Goal: Transaction & Acquisition: Purchase product/service

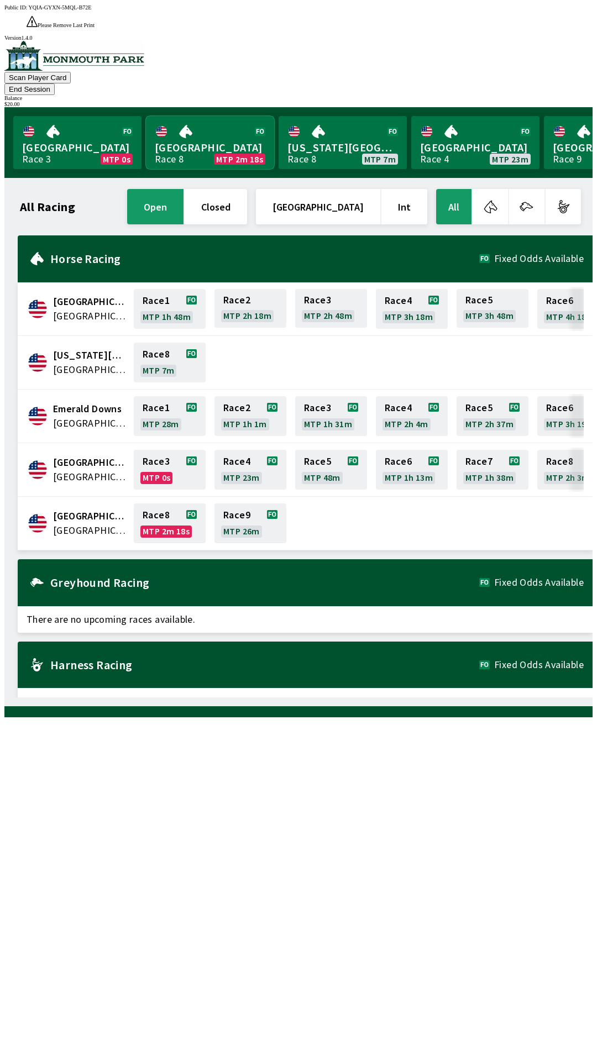
click at [213, 131] on link "Monmouth Park Race 8 MTP 2m 18s" at bounding box center [210, 142] width 128 height 53
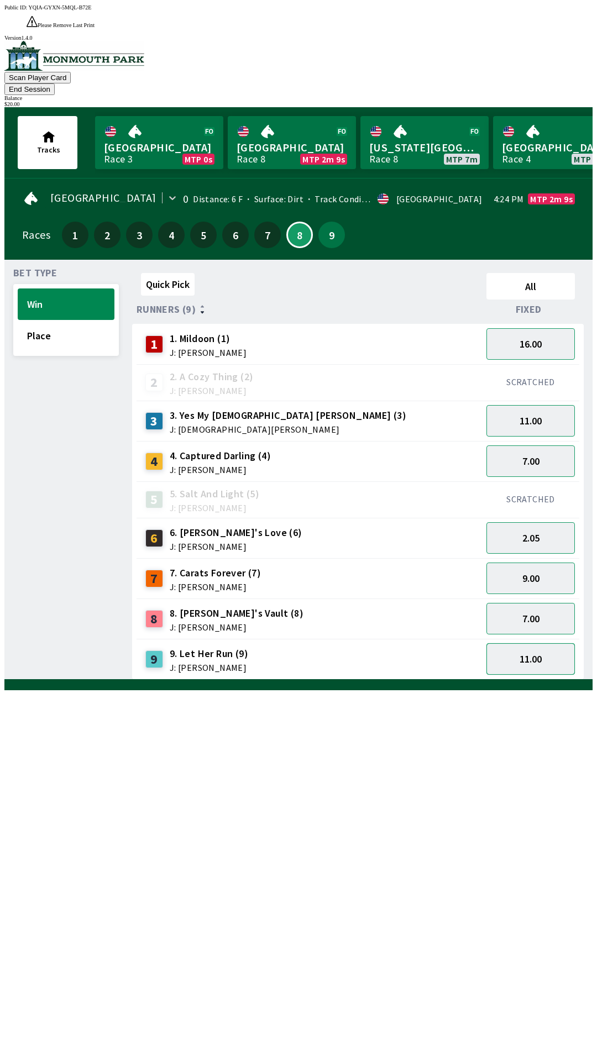
click at [538, 643] on button "11.00" at bounding box center [530, 659] width 88 height 32
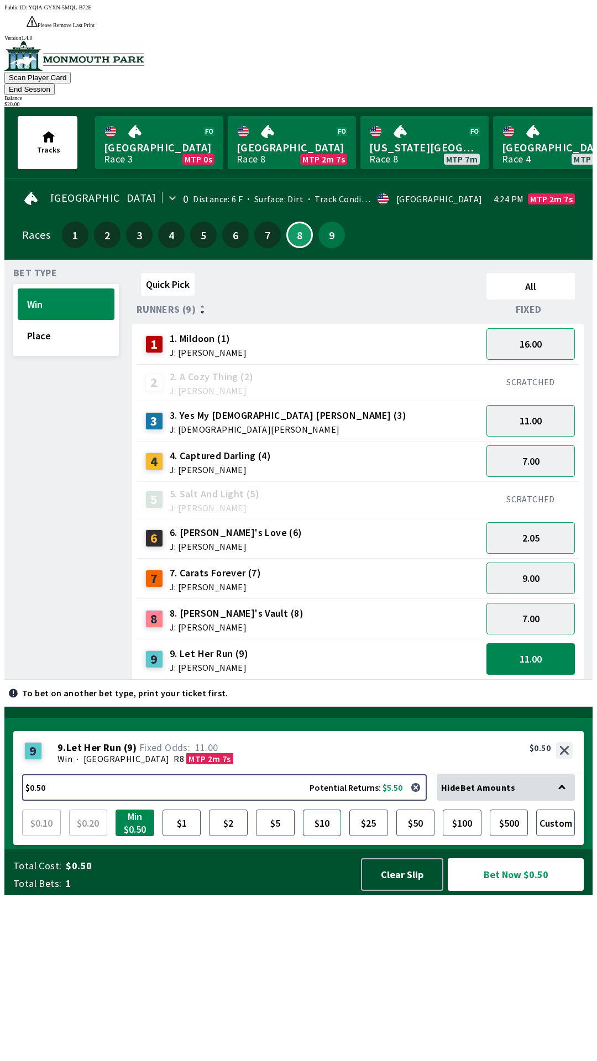
click at [317, 836] on button "$10" at bounding box center [322, 823] width 39 height 27
click at [504, 891] on button "Bet Now $10.00" at bounding box center [516, 874] width 136 height 33
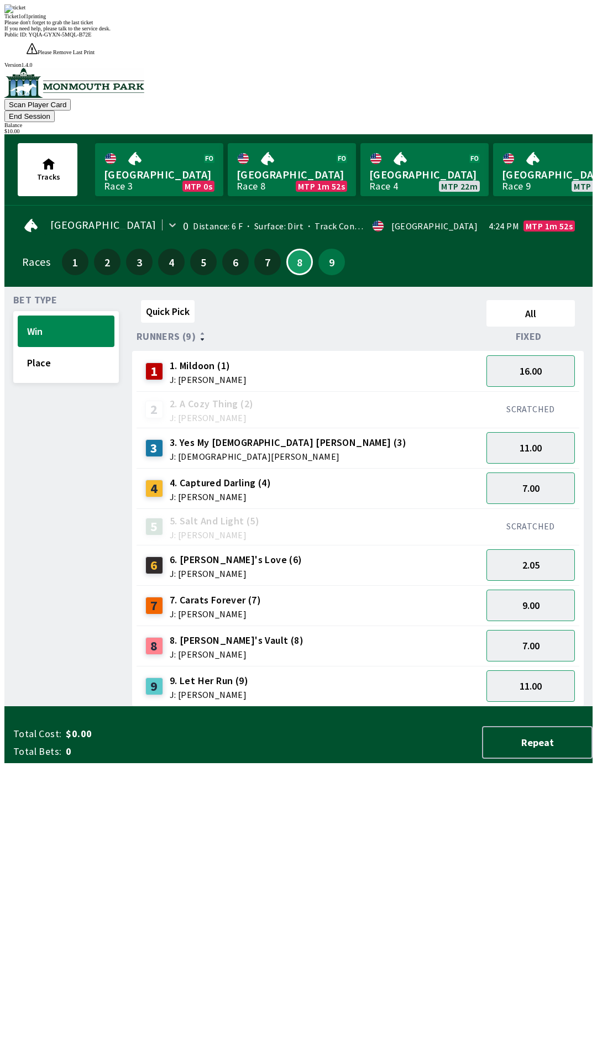
click at [55, 111] on button "End Session" at bounding box center [29, 117] width 50 height 12
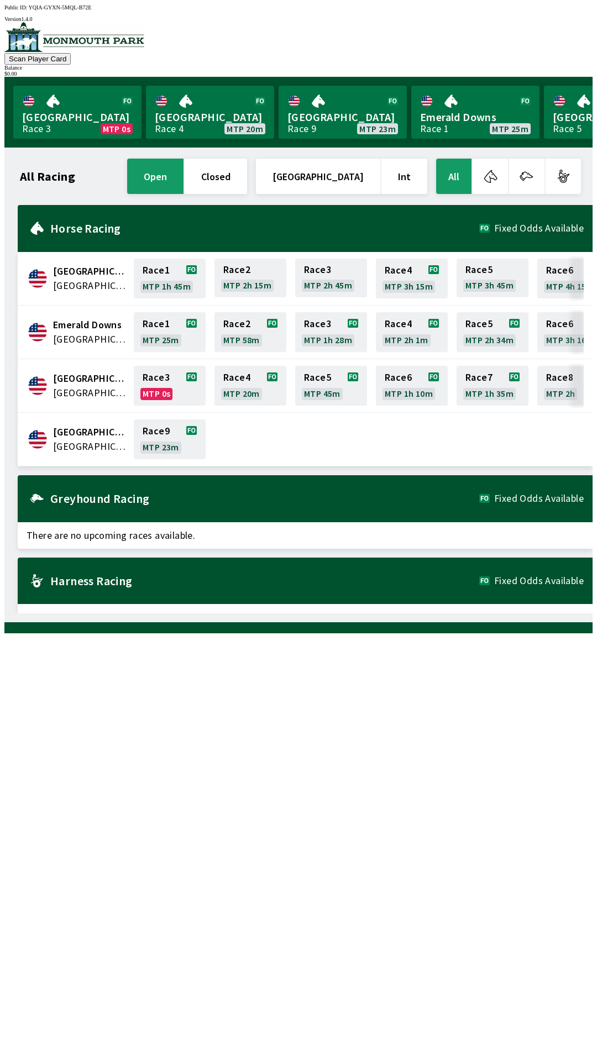
click at [476, 597] on div "Harness Racing Fixed Odds Available" at bounding box center [305, 581] width 575 height 47
click at [182, 513] on div "Greyhound Racing Fixed Odds Available" at bounding box center [305, 498] width 575 height 47
click at [260, 483] on div "Greyhound Racing Fixed Odds Available" at bounding box center [305, 498] width 575 height 47
click at [470, 186] on button "All" at bounding box center [453, 176] width 35 height 35
click at [184, 171] on button "open" at bounding box center [155, 176] width 56 height 35
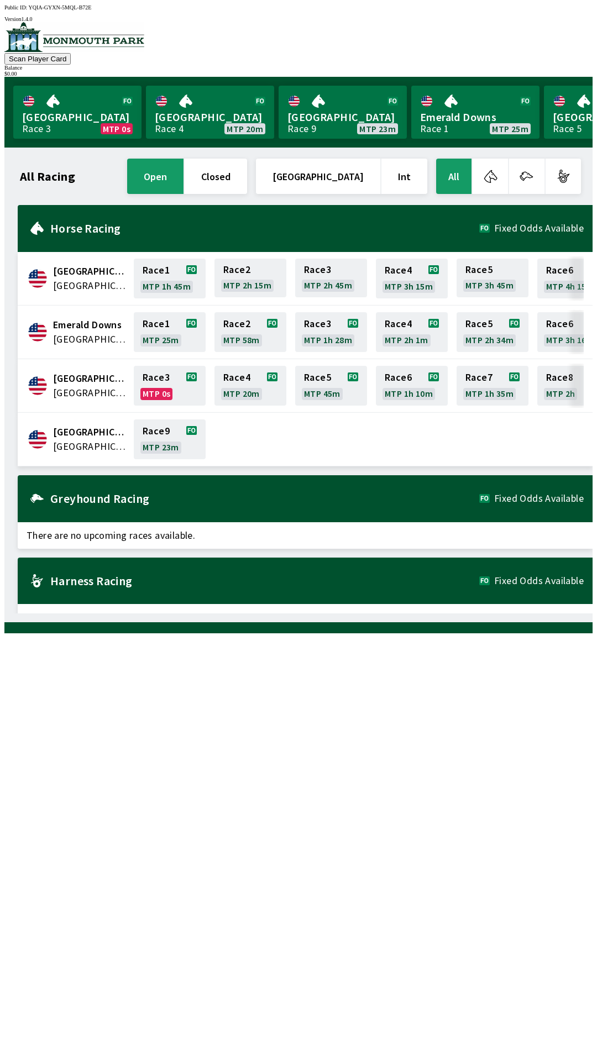
click at [367, 614] on div "All Racing open closed [GEOGRAPHIC_DATA] Int All [GEOGRAPHIC_DATA] [GEOGRAPHIC_…" at bounding box center [302, 384] width 579 height 457
click at [87, 49] on img at bounding box center [74, 37] width 140 height 30
click at [95, 234] on div "Horse Racing Fixed Odds Available" at bounding box center [305, 228] width 575 height 47
click at [65, 413] on div "[GEOGRAPHIC_DATA] [GEOGRAPHIC_DATA] Race 9 MTP 19m" at bounding box center [305, 440] width 575 height 54
